Goal: Connect with others: Connect with other users

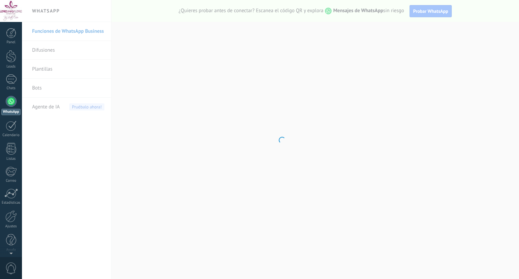
click at [16, 60] on link "Leads" at bounding box center [11, 59] width 22 height 19
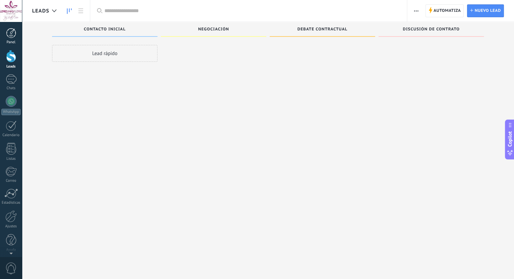
click at [14, 39] on link "Panel" at bounding box center [11, 36] width 22 height 17
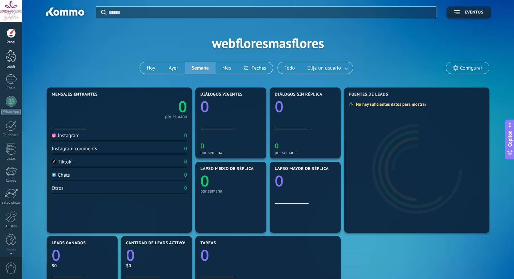
click at [10, 53] on div at bounding box center [11, 56] width 10 height 13
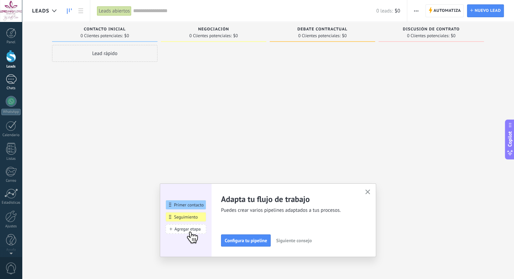
click at [10, 78] on div at bounding box center [11, 79] width 11 height 10
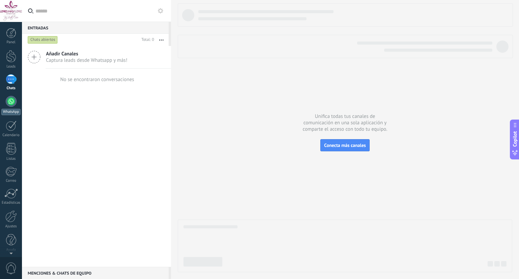
click at [13, 106] on link "WhatsApp" at bounding box center [11, 105] width 22 height 19
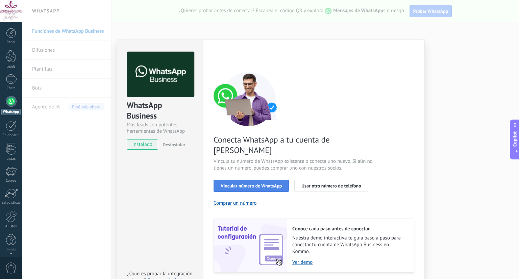
click at [241, 180] on button "Vincular número de WhatsApp" at bounding box center [251, 186] width 75 height 12
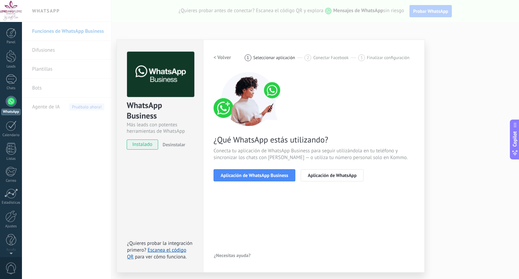
click at [241, 180] on button "Aplicación de WhatsApp Business" at bounding box center [255, 175] width 82 height 12
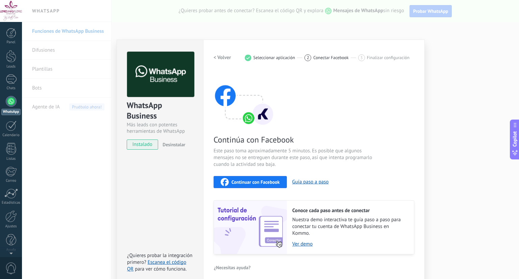
click at [249, 182] on span "Continuar con Facebook" at bounding box center [256, 182] width 48 height 5
click at [479, 81] on div "WhatsApp Business Más leads con potentes herramientas de WhatsApp instalado Des…" at bounding box center [270, 139] width 497 height 279
